Goal: Task Accomplishment & Management: Complete application form

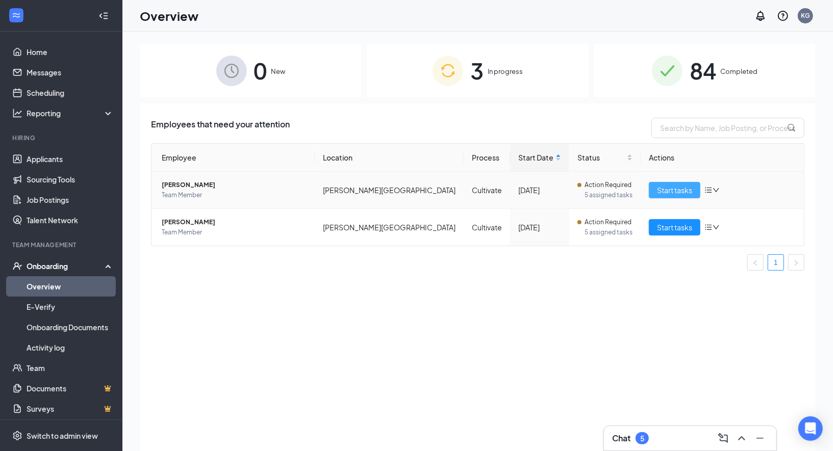
click at [684, 190] on span "Start tasks" at bounding box center [674, 190] width 35 height 11
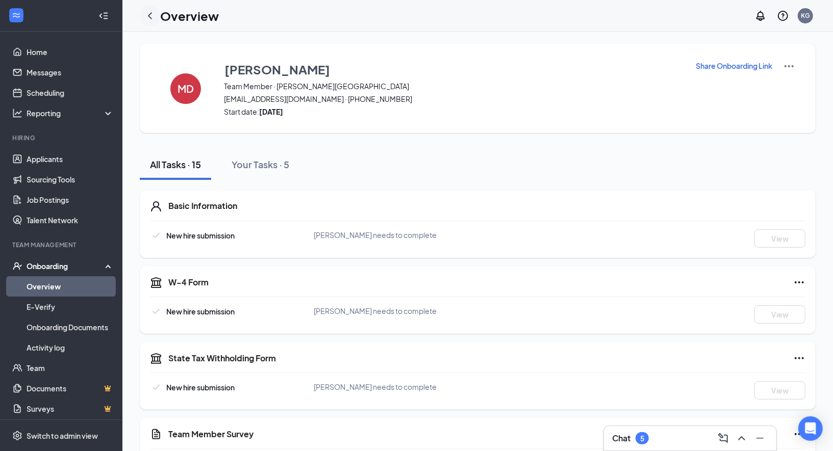
click at [151, 10] on icon "ChevronLeft" at bounding box center [150, 16] width 12 height 12
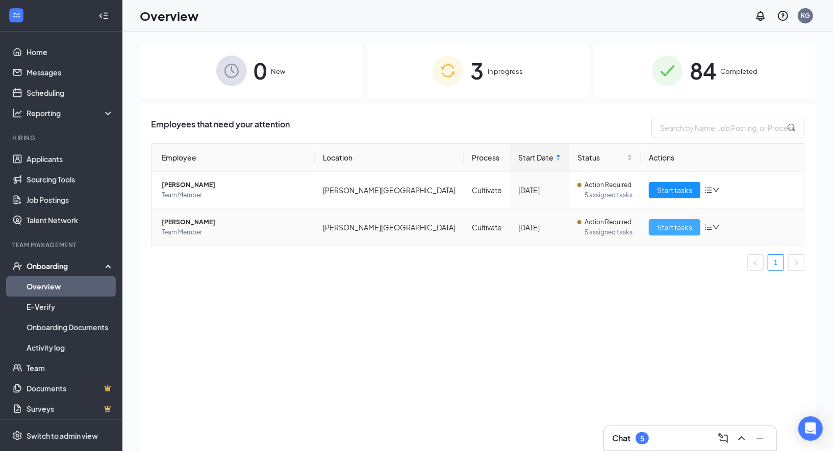
click at [682, 222] on span "Start tasks" at bounding box center [674, 227] width 35 height 11
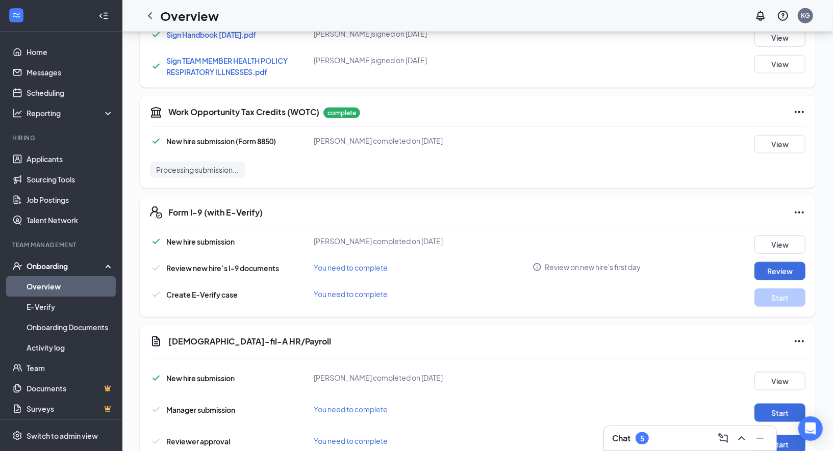
scroll to position [650, 0]
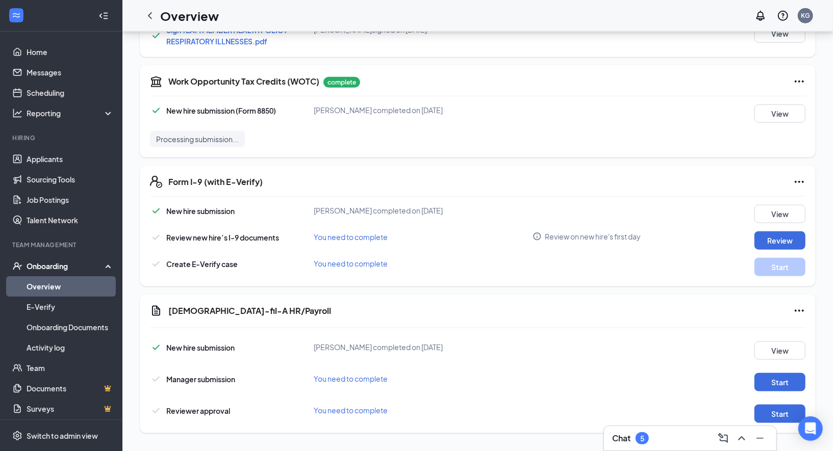
click at [780, 370] on div "Manager submission You need to complete Start" at bounding box center [477, 379] width 655 height 23
click at [778, 382] on button "Start" at bounding box center [779, 382] width 51 height 18
click at [775, 417] on button "Start" at bounding box center [779, 414] width 51 height 18
click at [766, 411] on button "Start" at bounding box center [779, 414] width 51 height 18
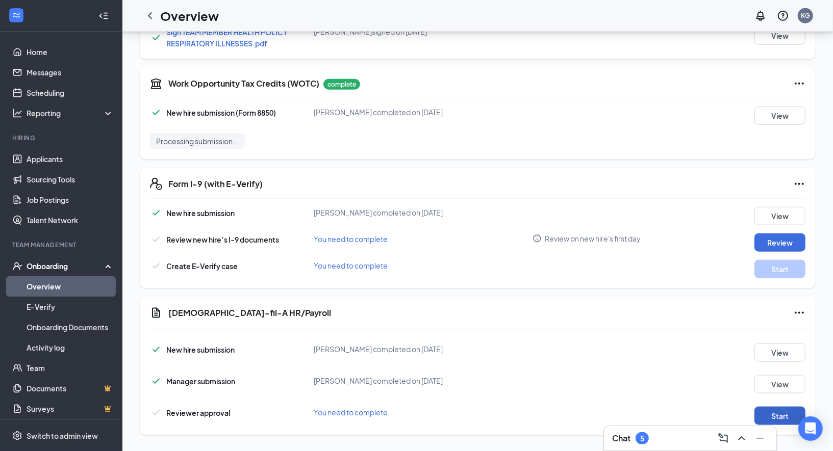
scroll to position [648, 0]
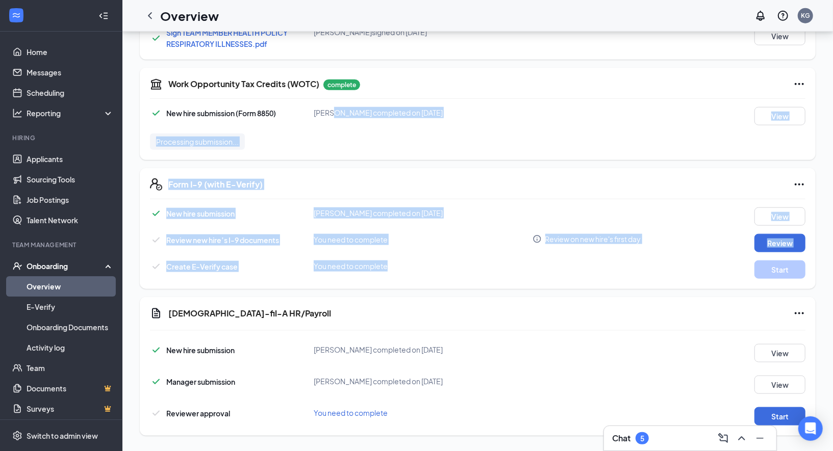
drag, startPoint x: 694, startPoint y: 285, endPoint x: 330, endPoint y: 108, distance: 404.3
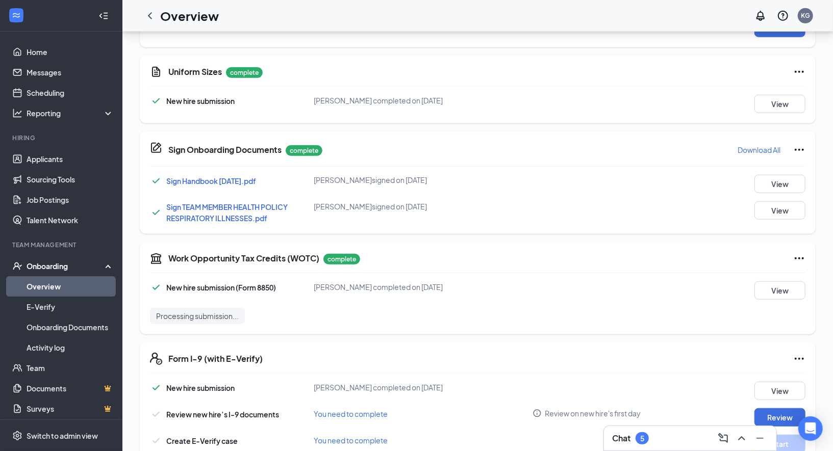
scroll to position [650, 0]
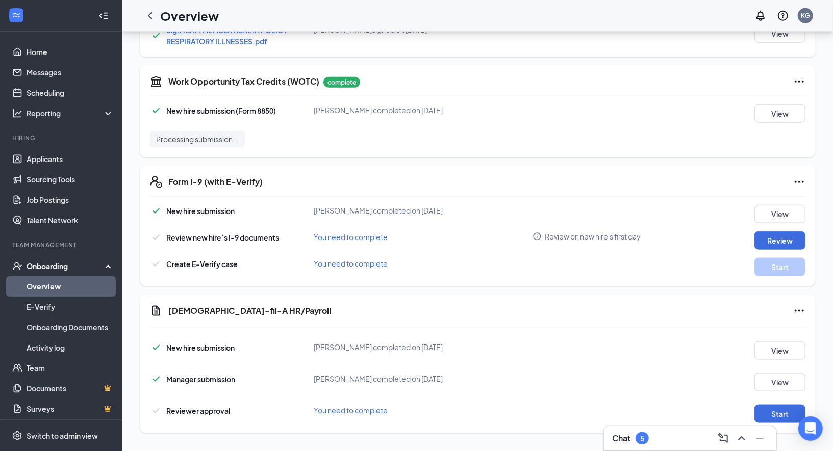
click at [781, 412] on button "Start" at bounding box center [779, 414] width 51 height 18
click at [768, 409] on button "Start" at bounding box center [779, 414] width 51 height 18
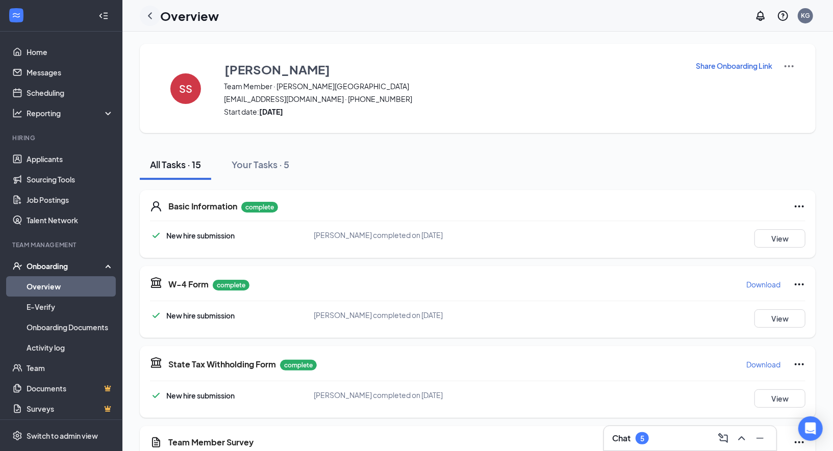
click at [149, 15] on icon "ChevronLeft" at bounding box center [150, 16] width 12 height 12
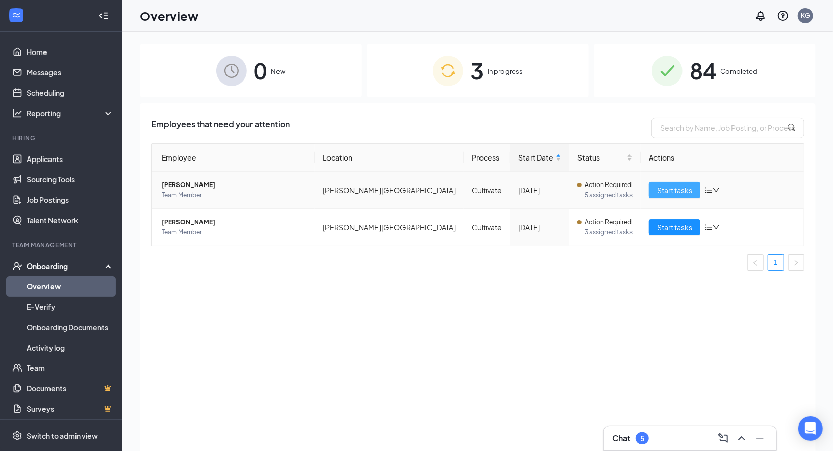
click at [679, 194] on span "Start tasks" at bounding box center [674, 190] width 35 height 11
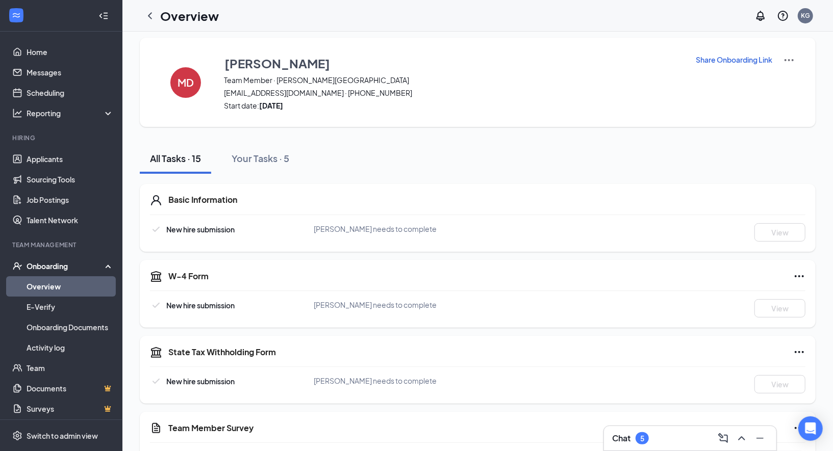
scroll to position [9, 0]
